Goal: Transaction & Acquisition: Purchase product/service

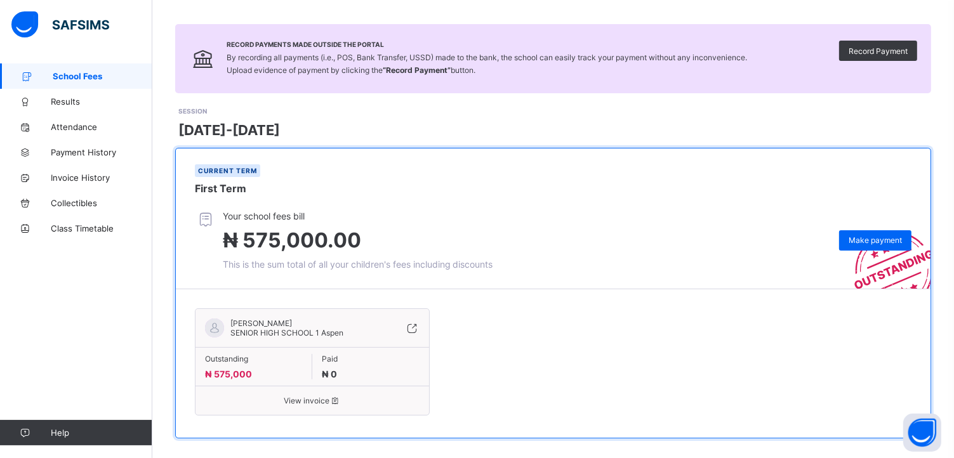
scroll to position [83, 0]
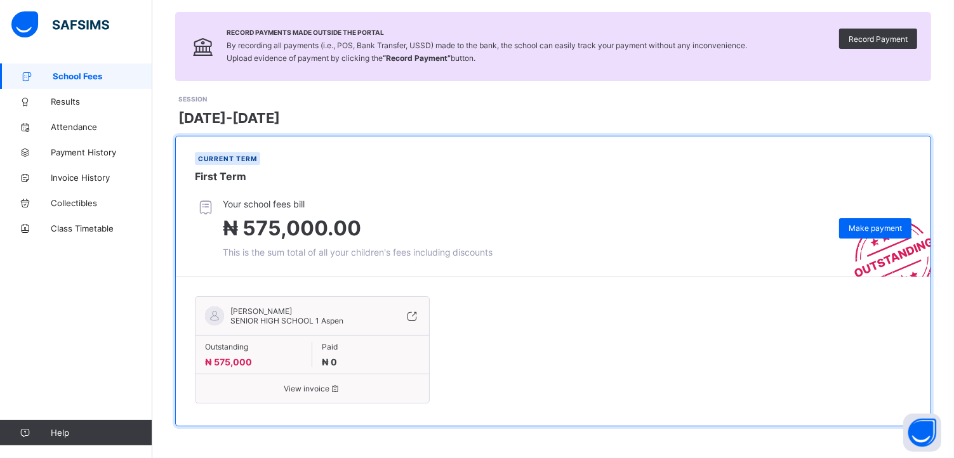
click at [291, 388] on span "View invoice" at bounding box center [312, 389] width 215 height 10
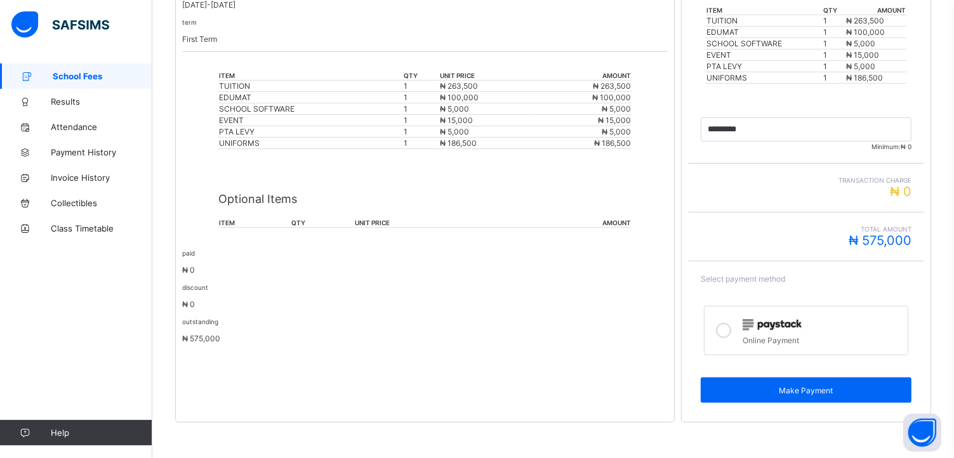
scroll to position [321, 0]
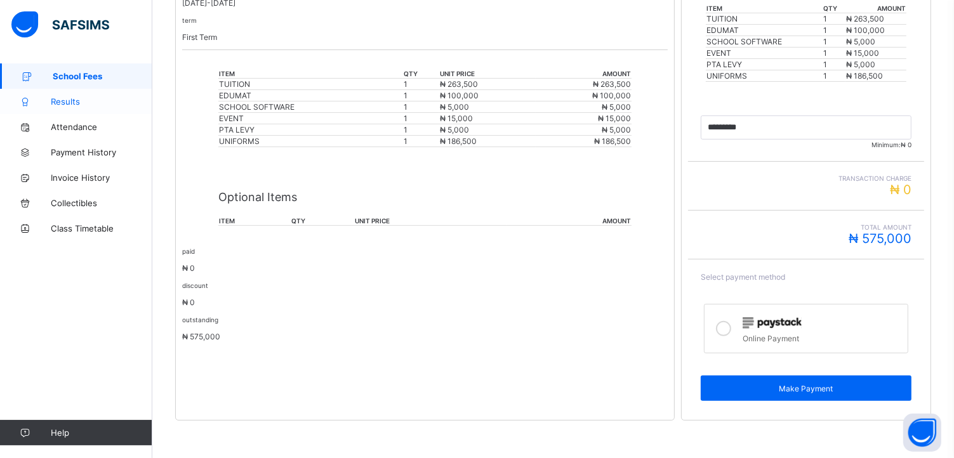
click at [76, 98] on span "Results" at bounding box center [102, 101] width 102 height 10
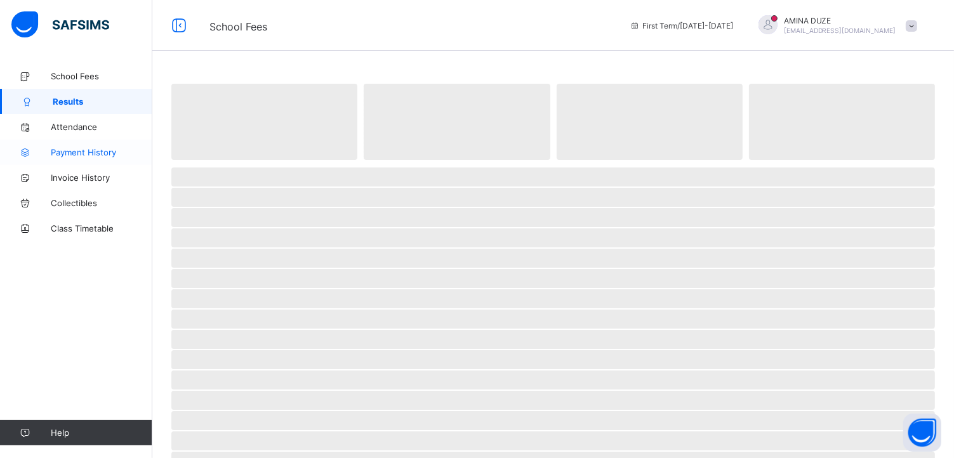
click at [77, 148] on span "Payment History" at bounding box center [102, 152] width 102 height 10
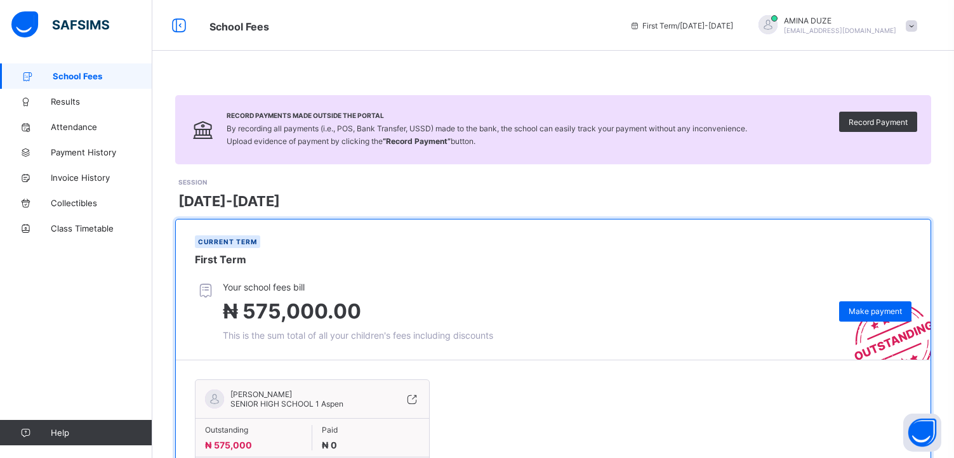
scroll to position [83, 0]
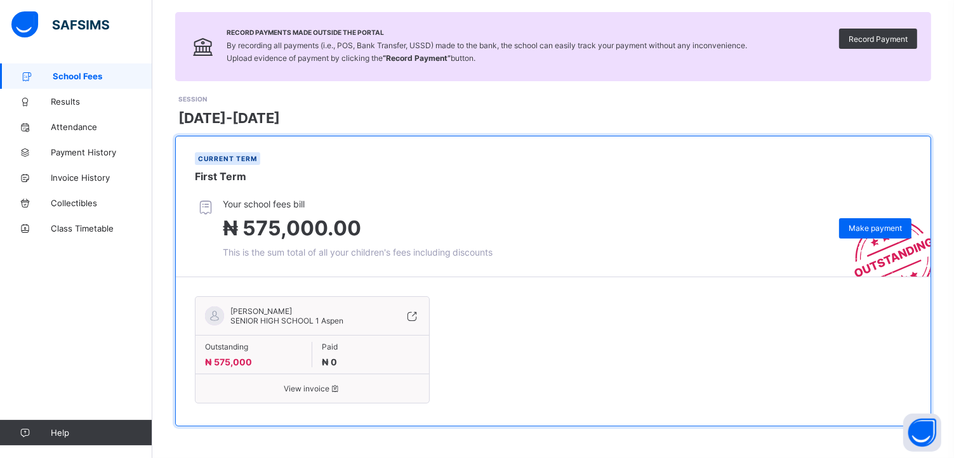
click at [303, 390] on span "View invoice" at bounding box center [312, 389] width 215 height 10
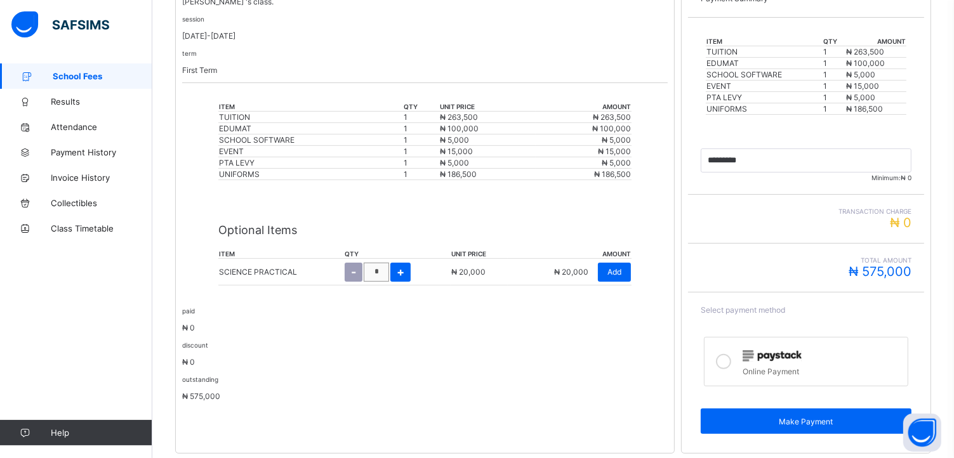
scroll to position [321, 0]
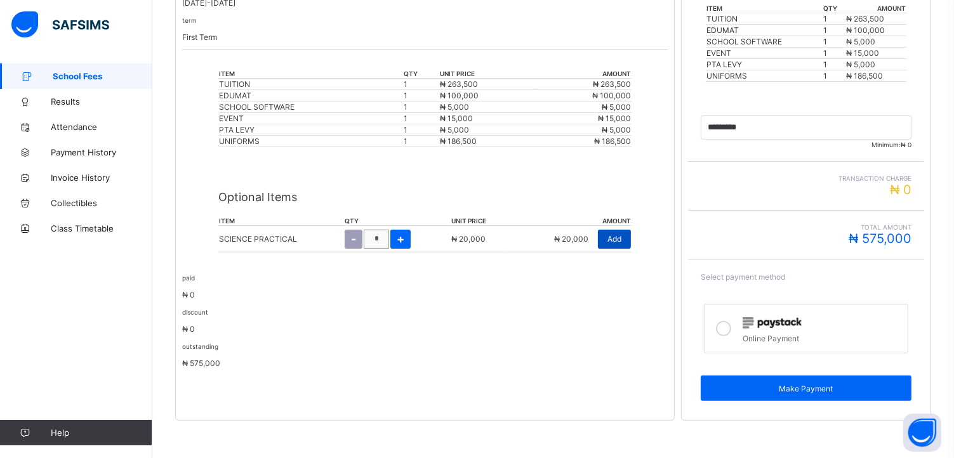
click at [612, 241] on span "Add" at bounding box center [614, 239] width 14 height 10
type input "*********"
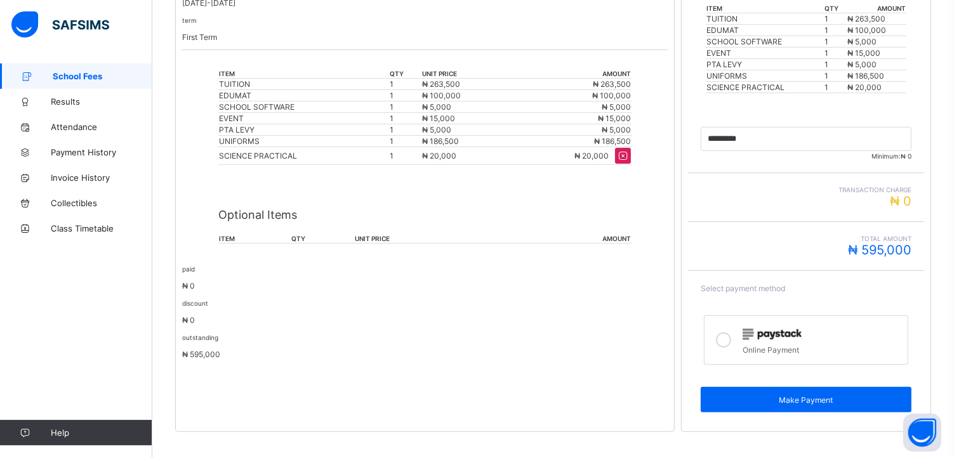
click at [729, 338] on icon at bounding box center [723, 340] width 15 height 15
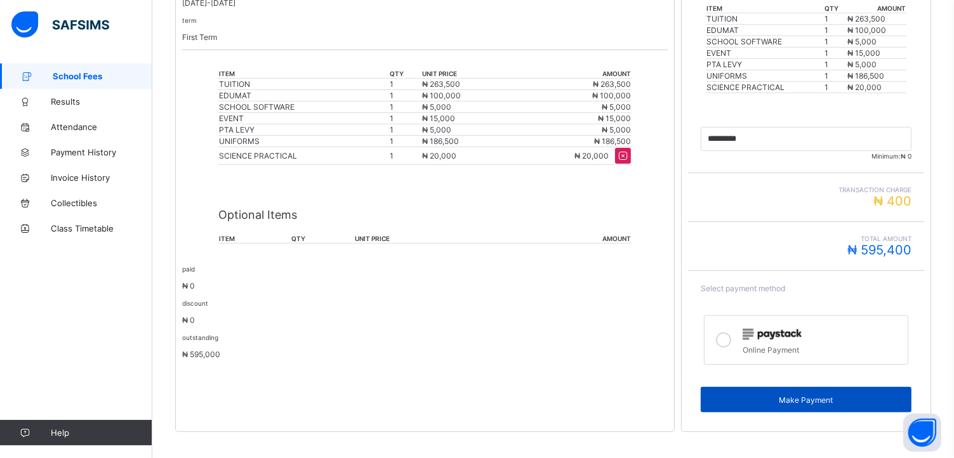
click at [783, 401] on span "Make Payment" at bounding box center [806, 400] width 192 height 10
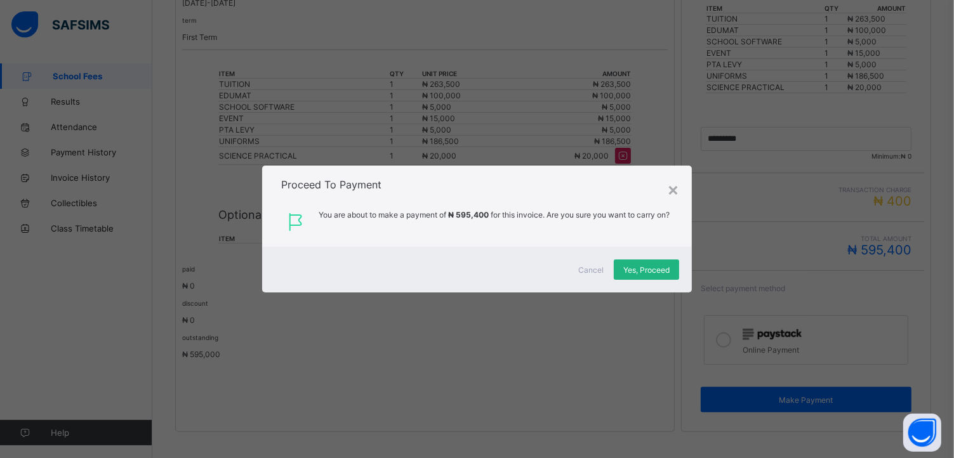
click at [656, 274] on span "Yes, Proceed" at bounding box center [646, 270] width 46 height 10
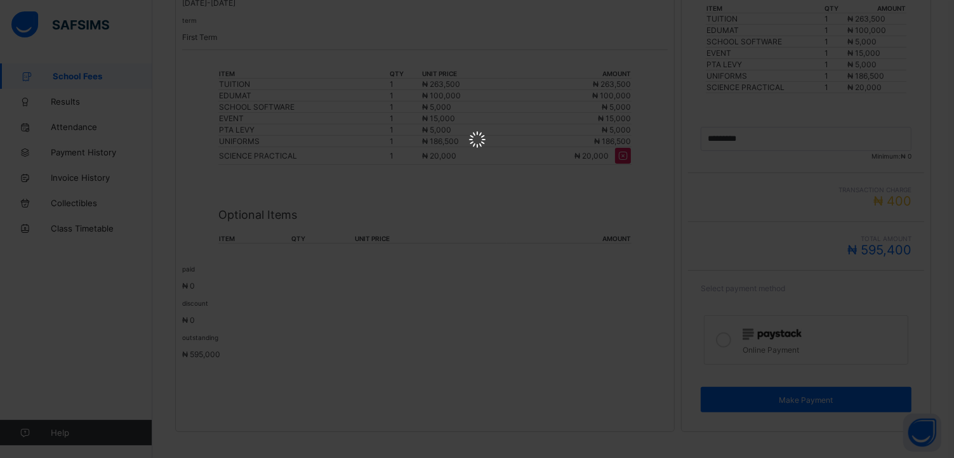
scroll to position [0, 0]
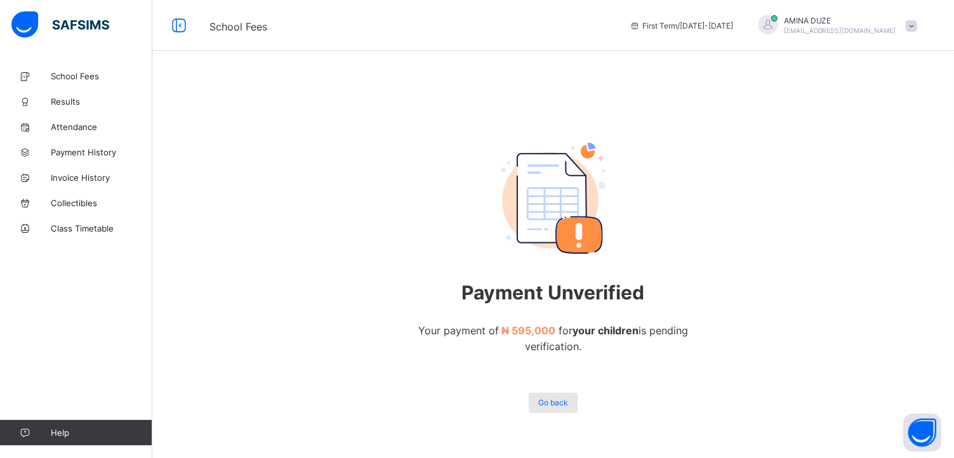
click at [562, 407] on span "Go back" at bounding box center [553, 403] width 30 height 10
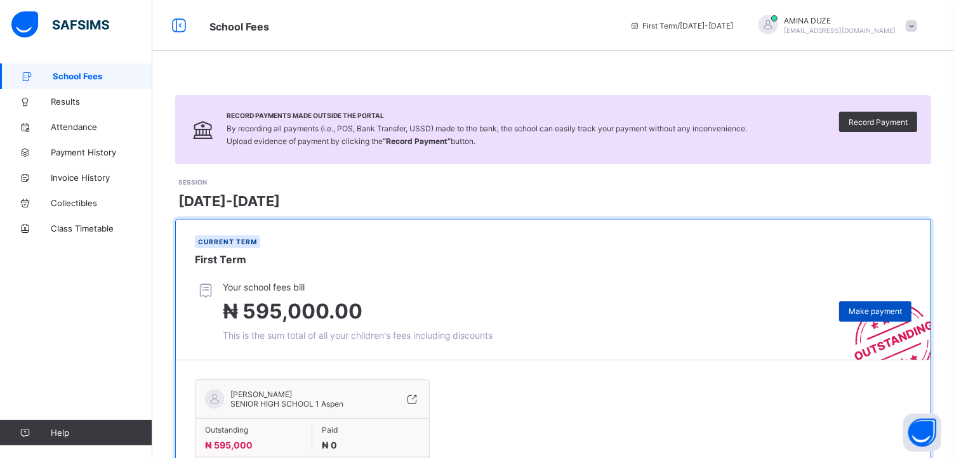
click at [874, 313] on span "Make payment" at bounding box center [875, 312] width 53 height 10
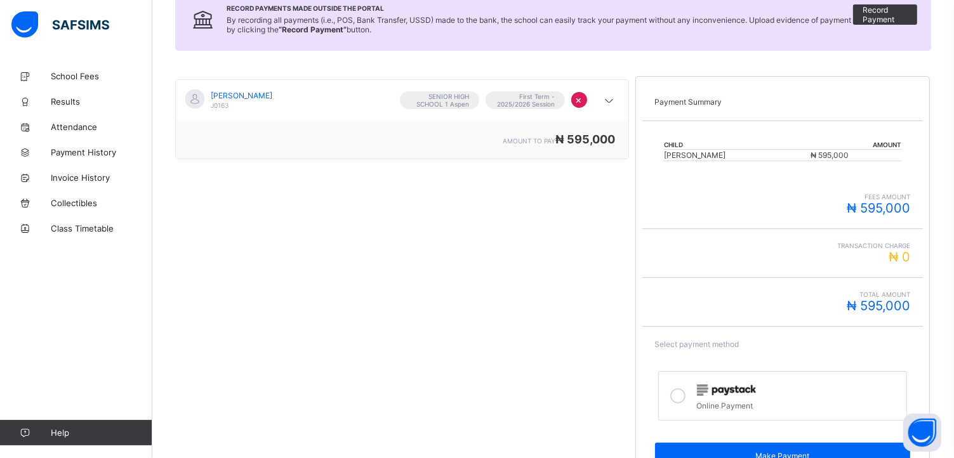
scroll to position [192, 0]
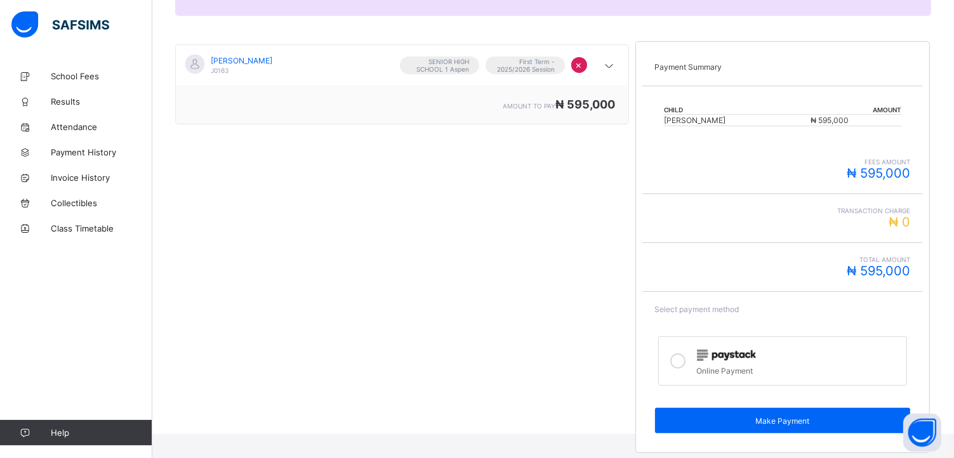
click at [682, 360] on icon at bounding box center [677, 360] width 15 height 15
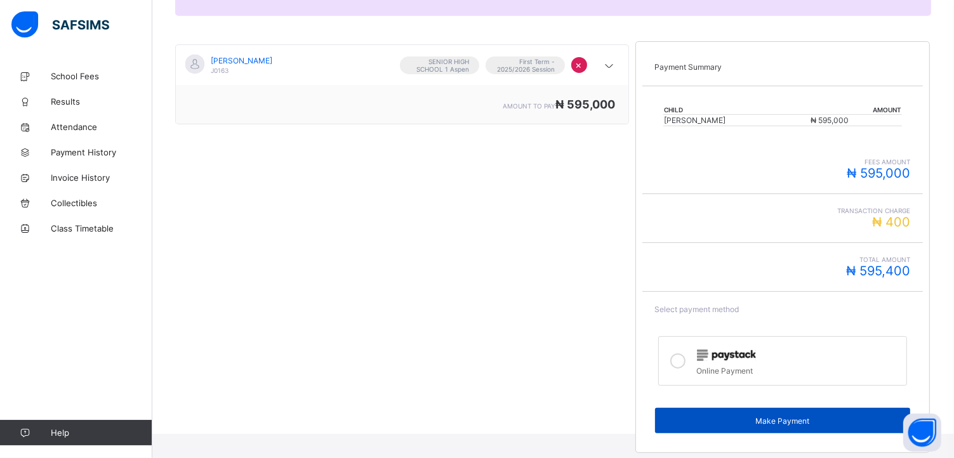
click at [769, 416] on span "Make Payment" at bounding box center [782, 421] width 236 height 10
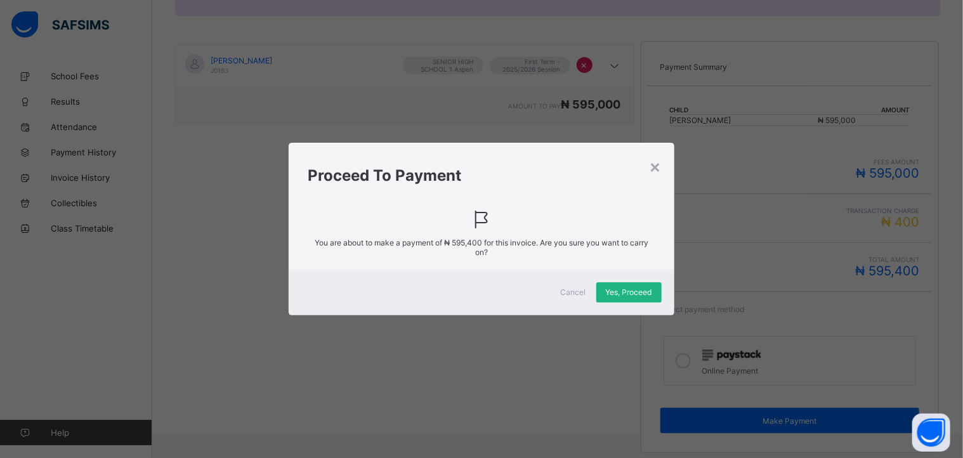
click at [632, 294] on span "Yes, Proceed" at bounding box center [629, 292] width 46 height 10
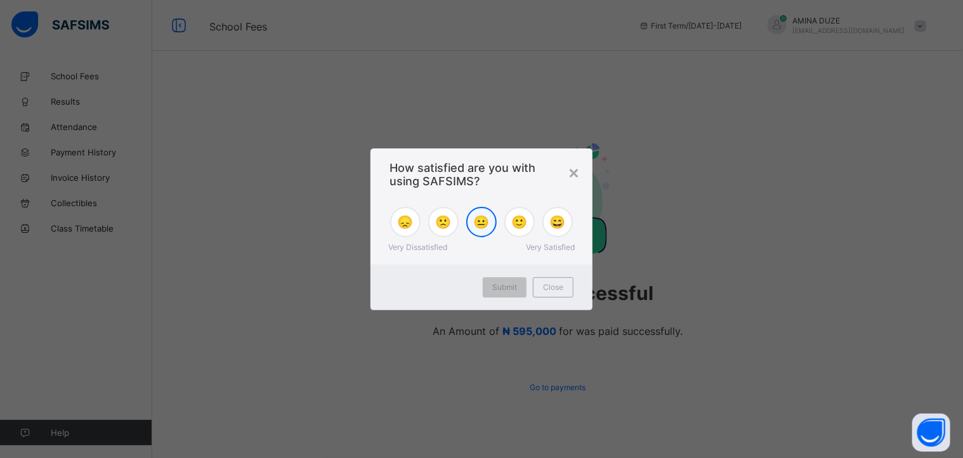
click at [474, 222] on span "😐" at bounding box center [482, 222] width 16 height 15
click at [504, 290] on span "Submit" at bounding box center [504, 287] width 25 height 10
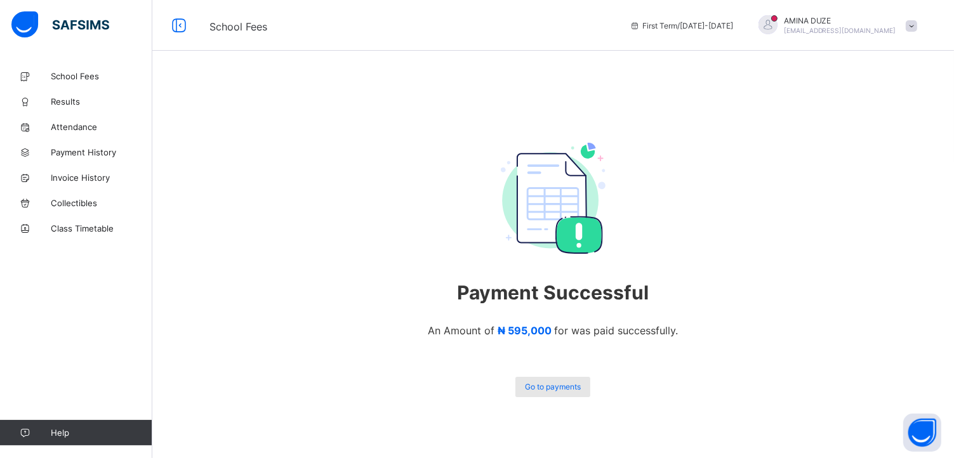
click at [575, 390] on span "Go to payments" at bounding box center [553, 387] width 56 height 10
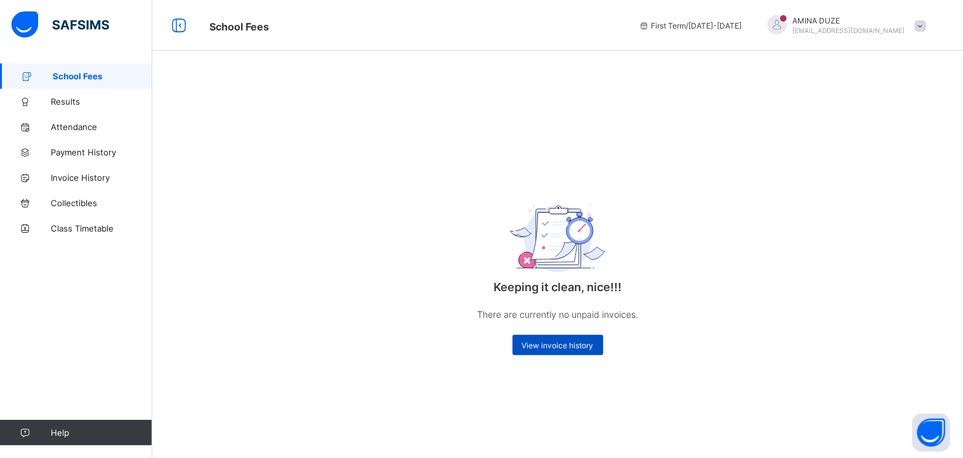
click at [569, 352] on div "View invoice history" at bounding box center [558, 345] width 91 height 20
click at [560, 350] on span "View invoice history" at bounding box center [558, 346] width 72 height 10
click at [571, 345] on span "View invoice history" at bounding box center [558, 346] width 72 height 10
click at [536, 343] on span "View invoice history" at bounding box center [558, 346] width 72 height 10
click at [82, 72] on span "School Fees" at bounding box center [103, 76] width 100 height 10
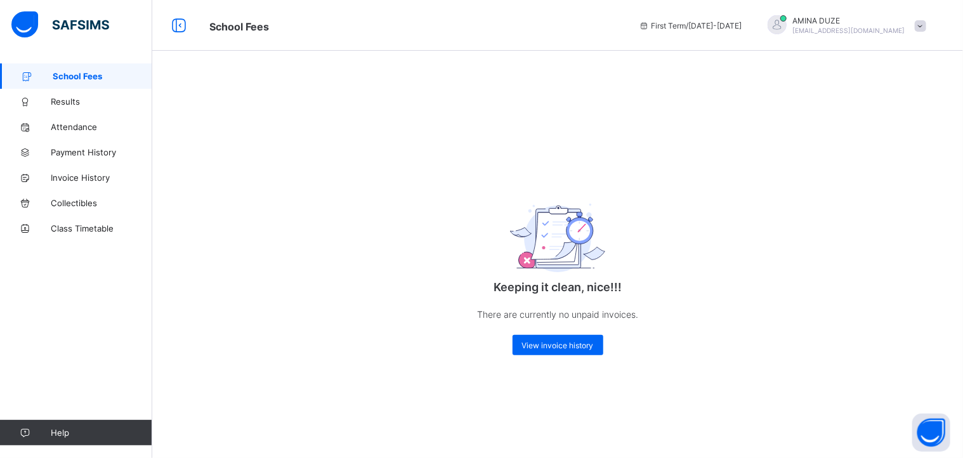
click at [86, 79] on span "School Fees" at bounding box center [103, 76] width 100 height 10
click at [77, 152] on span "Payment History" at bounding box center [102, 152] width 102 height 10
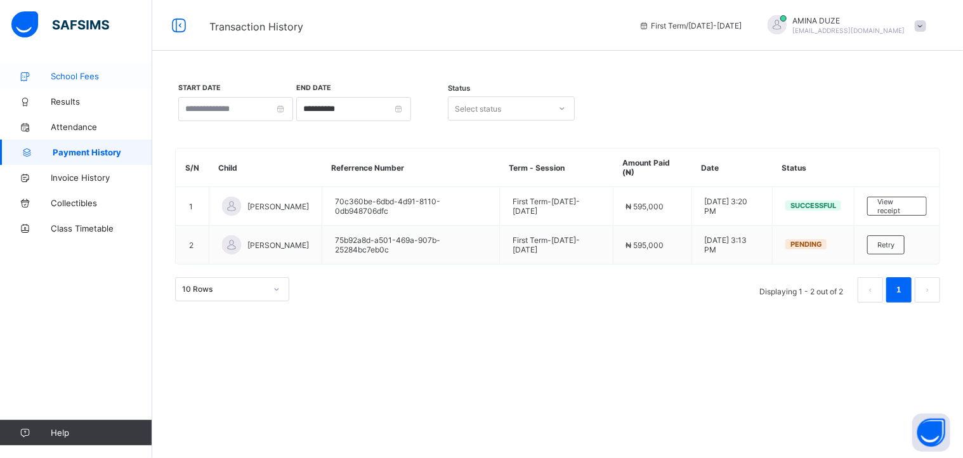
click at [68, 77] on span "School Fees" at bounding box center [102, 76] width 102 height 10
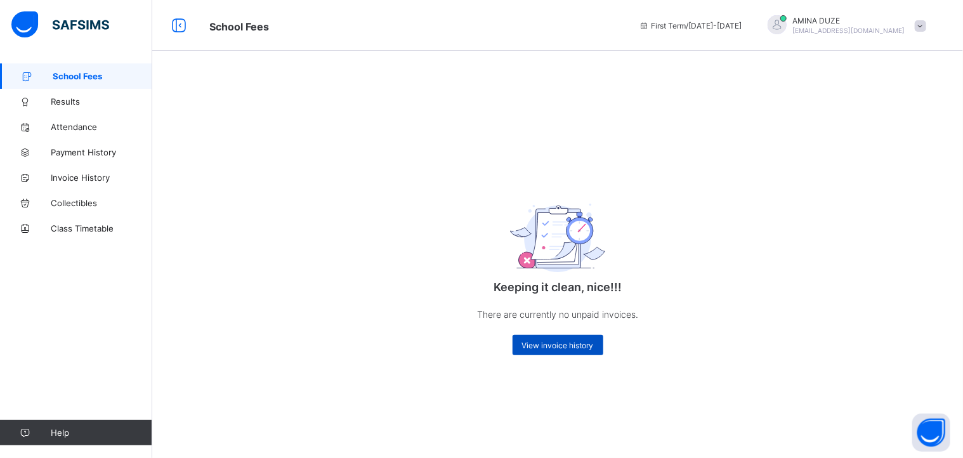
click at [569, 343] on span "View invoice history" at bounding box center [558, 346] width 72 height 10
click at [90, 147] on span "Payment History" at bounding box center [102, 152] width 102 height 10
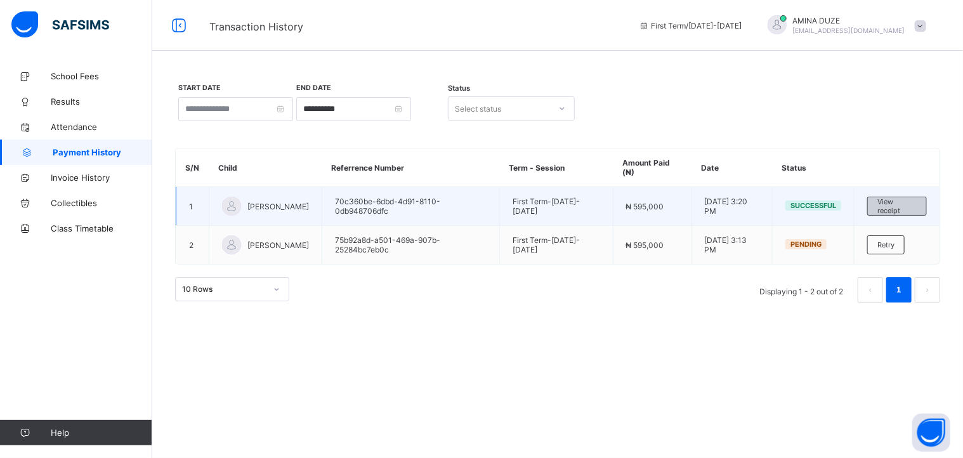
click at [887, 202] on span "View receipt" at bounding box center [897, 206] width 39 height 18
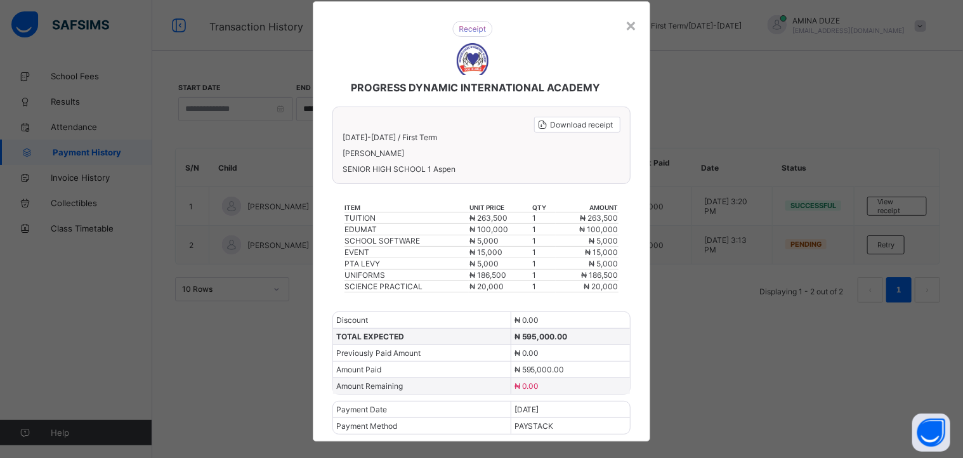
scroll to position [44, 0]
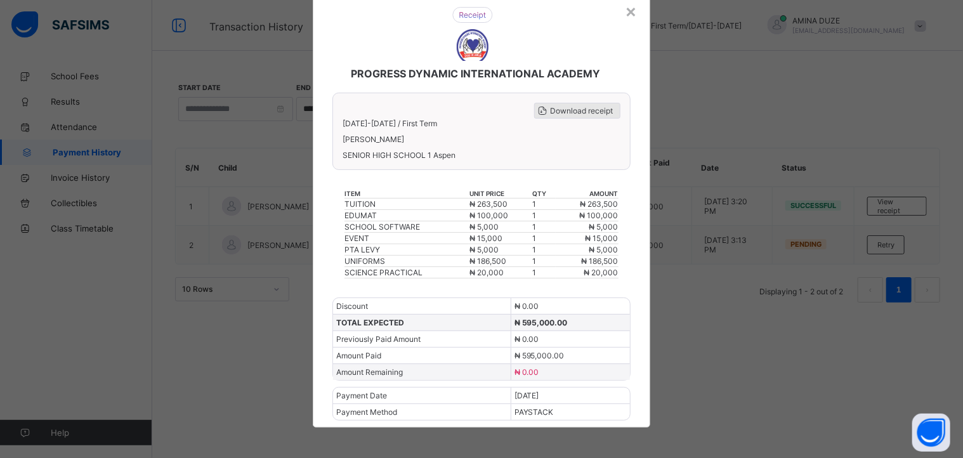
click at [575, 106] on span "Download receipt" at bounding box center [582, 111] width 63 height 10
